Goal: Check status

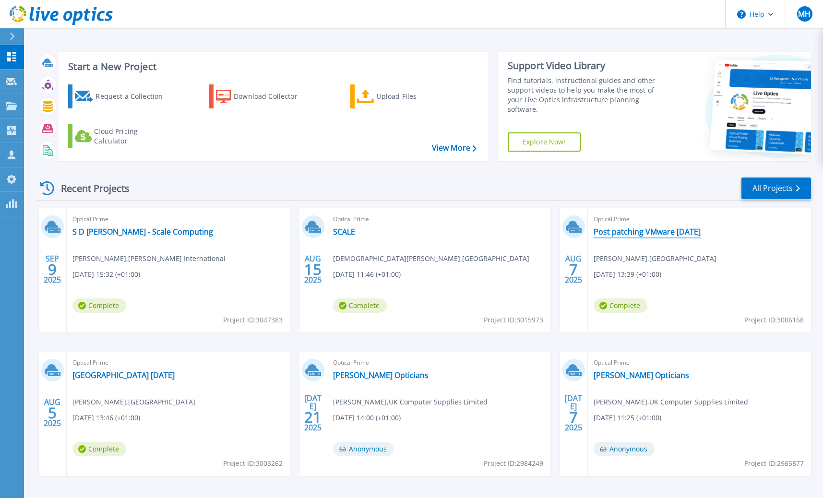
click at [682, 232] on link "Post patching VMware Aug 2025" at bounding box center [646, 232] width 107 height 10
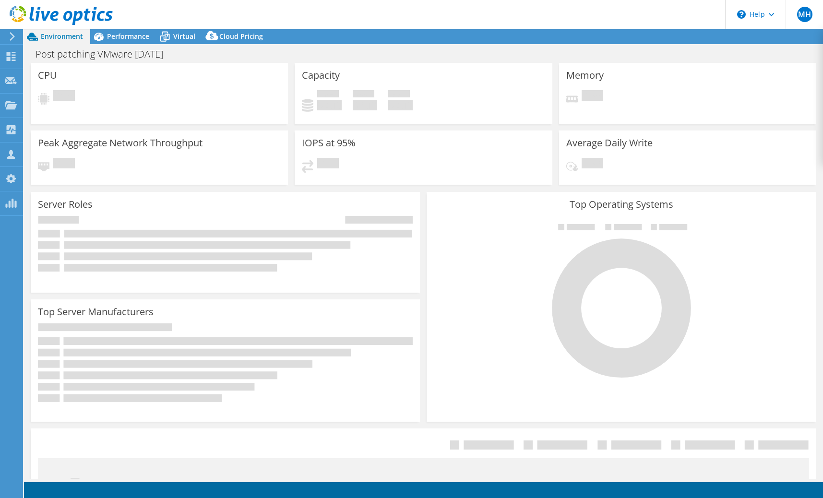
select select "EULondon"
select select "GBP"
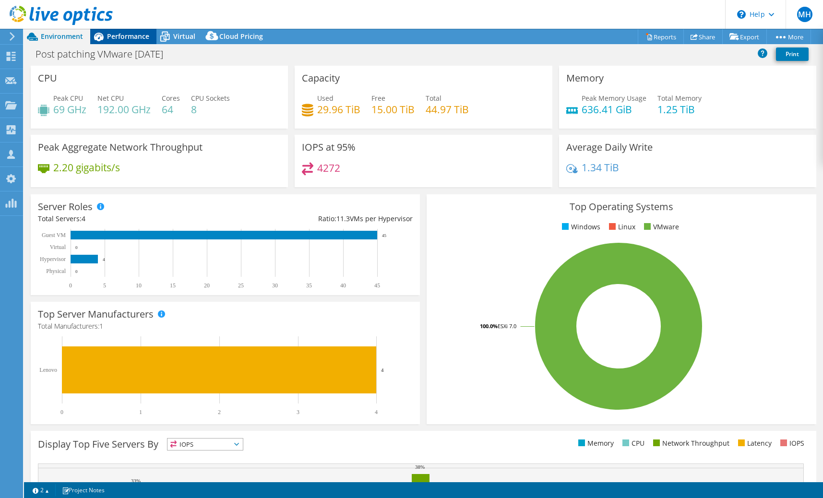
click at [108, 37] on span "Performance" at bounding box center [128, 36] width 42 height 9
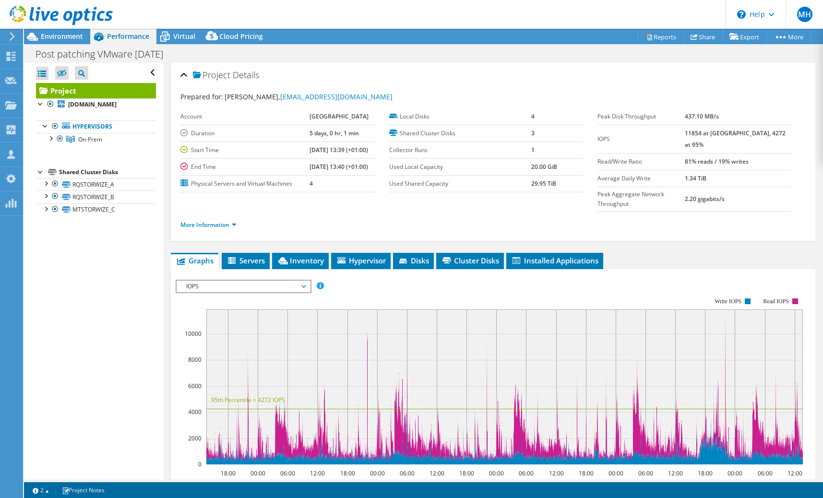
click at [223, 285] on rect at bounding box center [489, 381] width 627 height 192
click at [213, 281] on span "IOPS" at bounding box center [242, 287] width 123 height 12
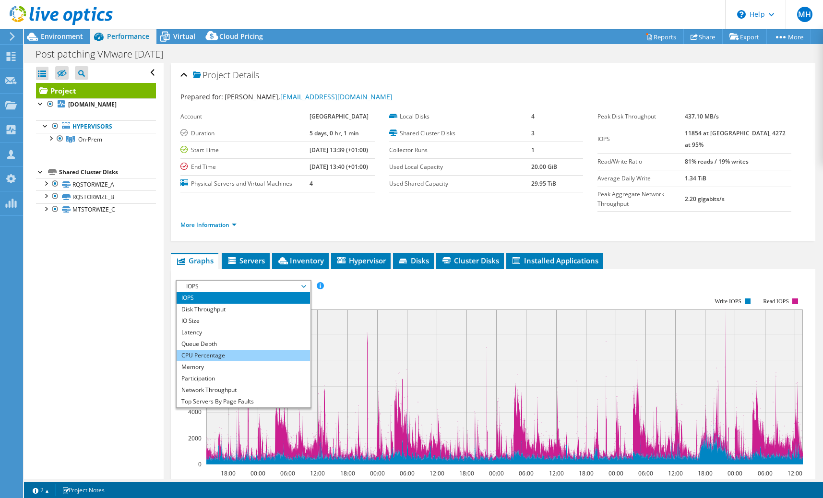
click at [222, 350] on li "CPU Percentage" at bounding box center [242, 356] width 133 height 12
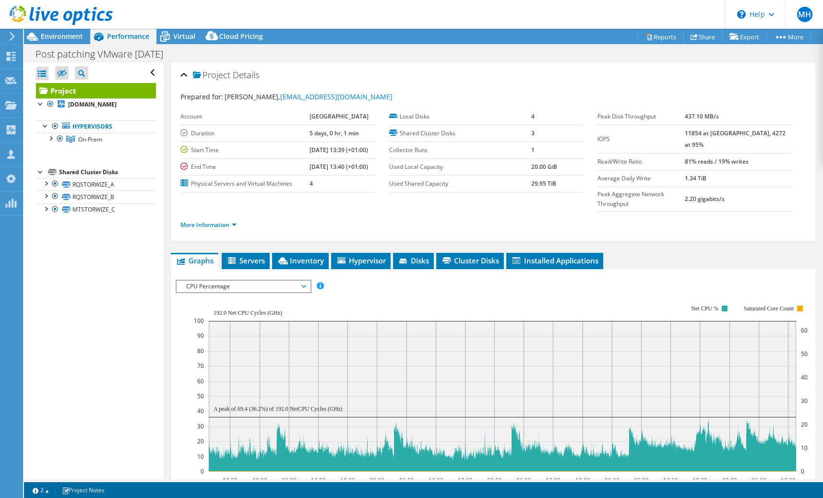
click at [286, 281] on span "CPU Percentage" at bounding box center [242, 287] width 123 height 12
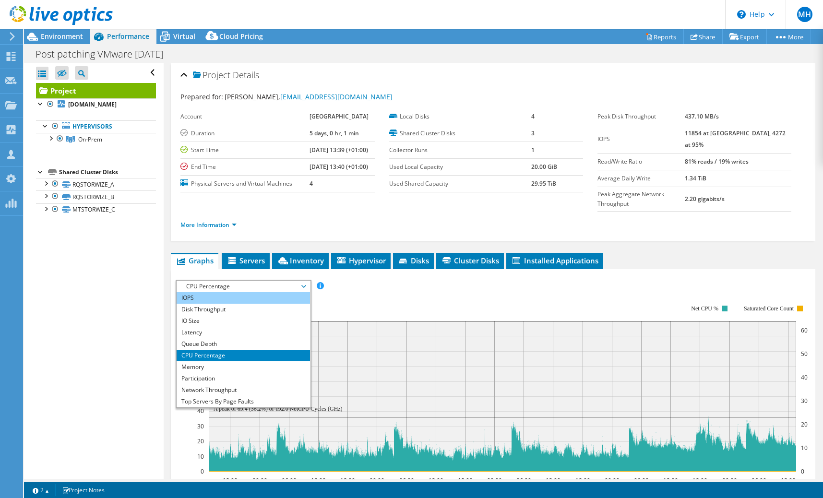
click at [251, 292] on li "IOPS" at bounding box center [242, 298] width 133 height 12
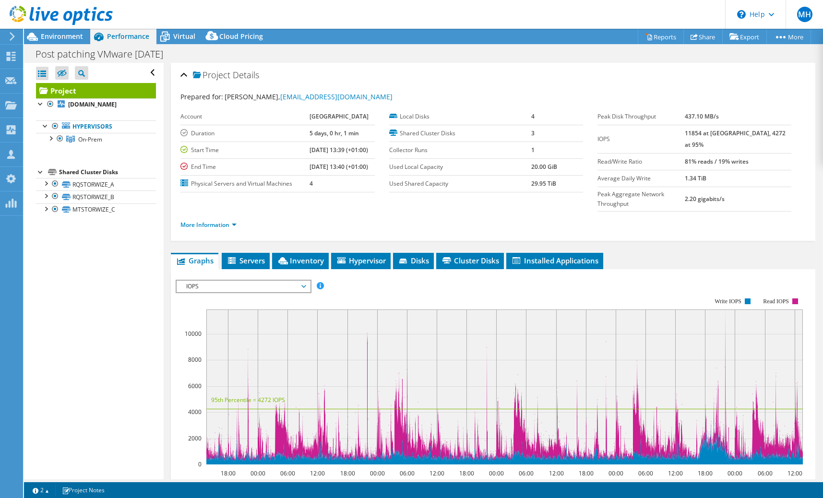
click at [365, 315] on rect at bounding box center [504, 386] width 596 height 155
click at [102, 108] on b "mtesx2.aberdeen-harbour.co.uk" at bounding box center [92, 104] width 48 height 8
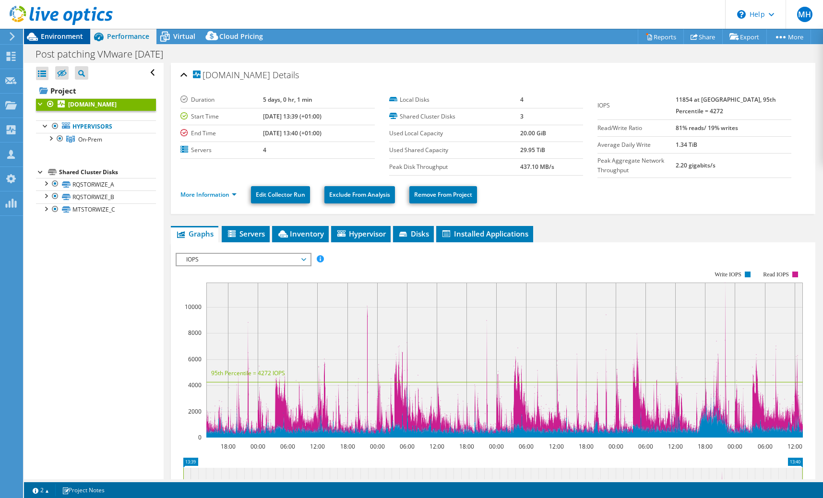
click at [59, 36] on span "Environment" at bounding box center [62, 36] width 42 height 9
